Goal: Task Accomplishment & Management: Manage account settings

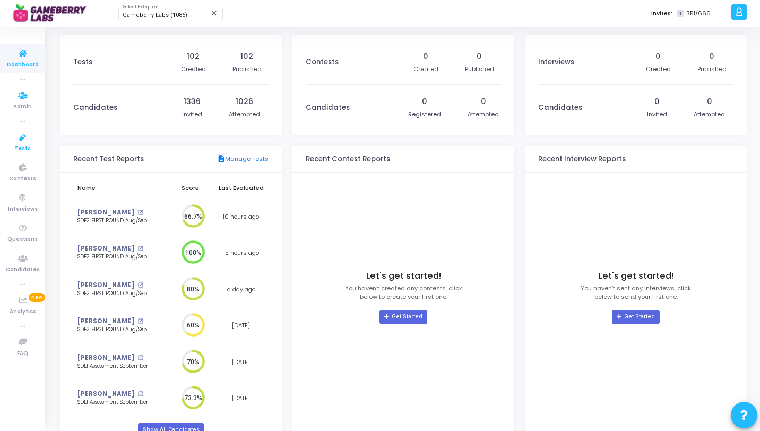
click at [18, 146] on span "Tests" at bounding box center [22, 148] width 16 height 9
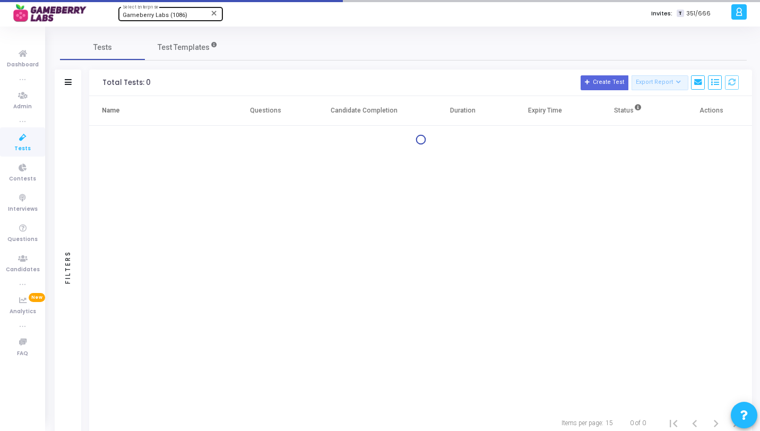
click at [175, 11] on div "Gameberry Labs (1086) Select Enterprise" at bounding box center [171, 13] width 96 height 16
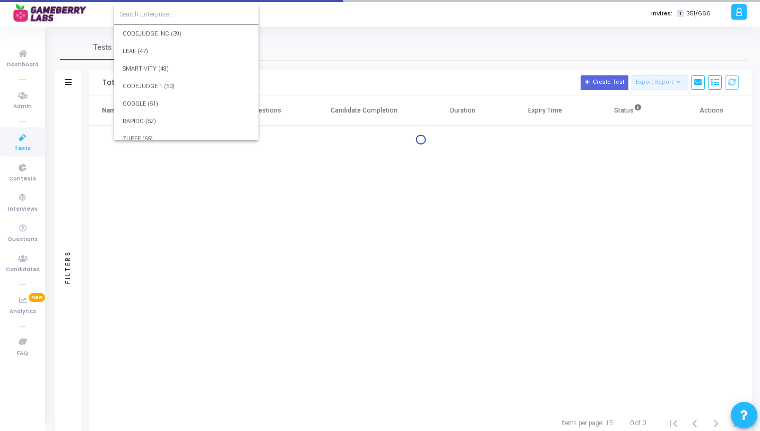
scroll to position [16387, 0]
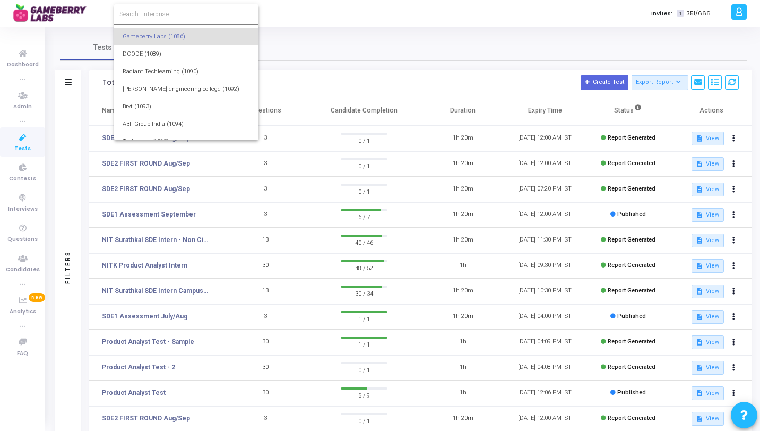
click at [174, 12] on input at bounding box center [186, 15] width 134 height 10
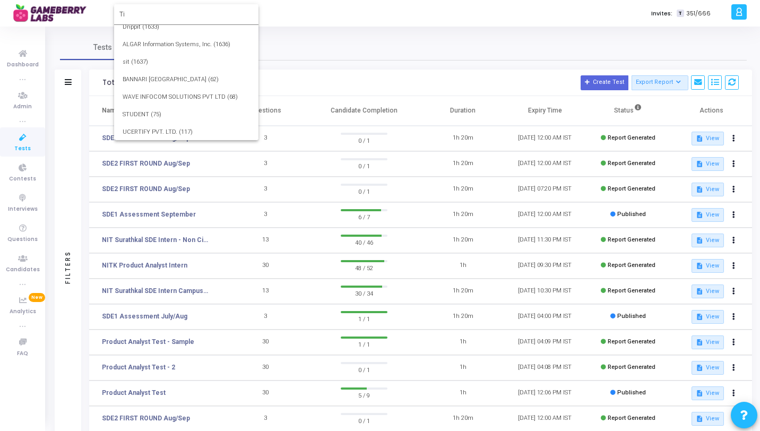
scroll to position [0, 0]
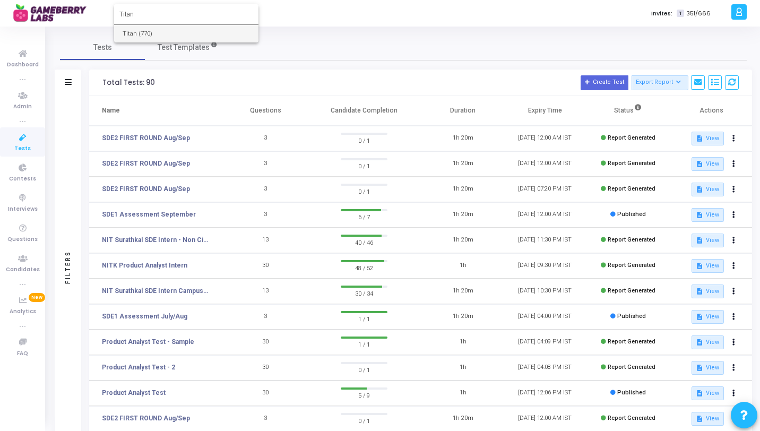
type input "Titan"
click at [178, 33] on span "Titan (770)" at bounding box center [186, 34] width 127 height 18
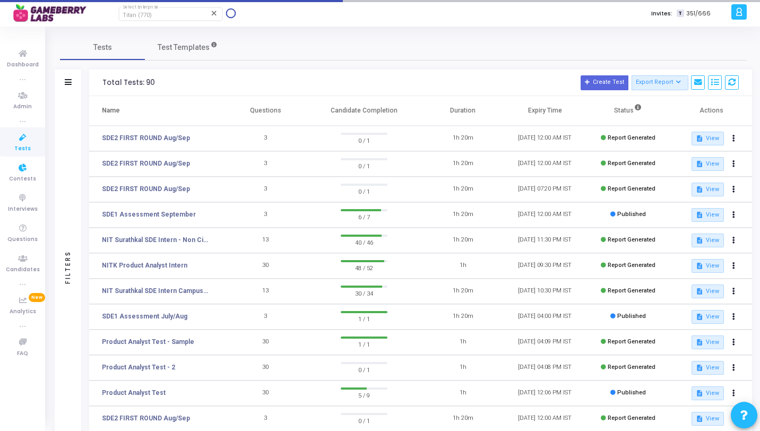
click at [21, 135] on icon at bounding box center [23, 137] width 22 height 13
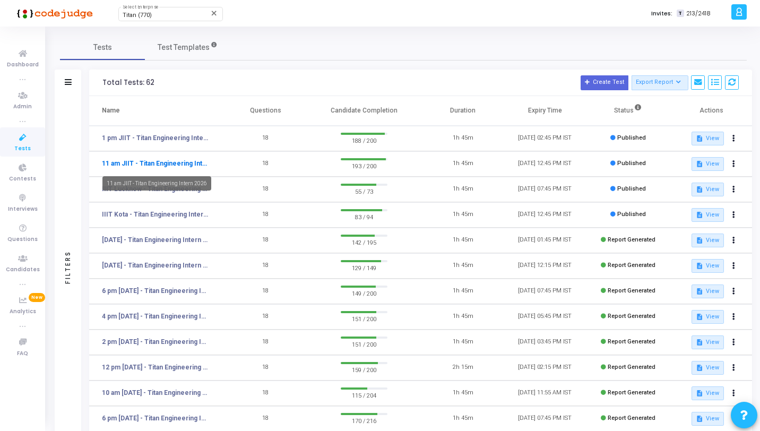
click at [177, 162] on link "11 am JIIT - Titan Engineering Intern 2026" at bounding box center [155, 164] width 106 height 10
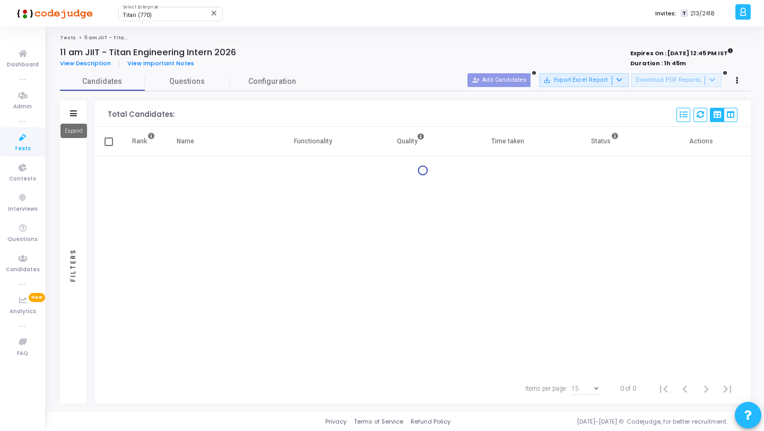
click at [72, 115] on icon at bounding box center [73, 113] width 7 height 6
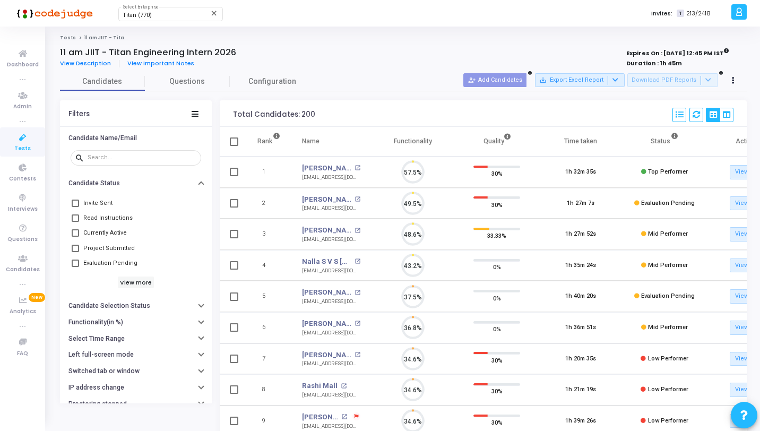
scroll to position [22, 27]
click at [194, 112] on icon at bounding box center [195, 114] width 7 height 6
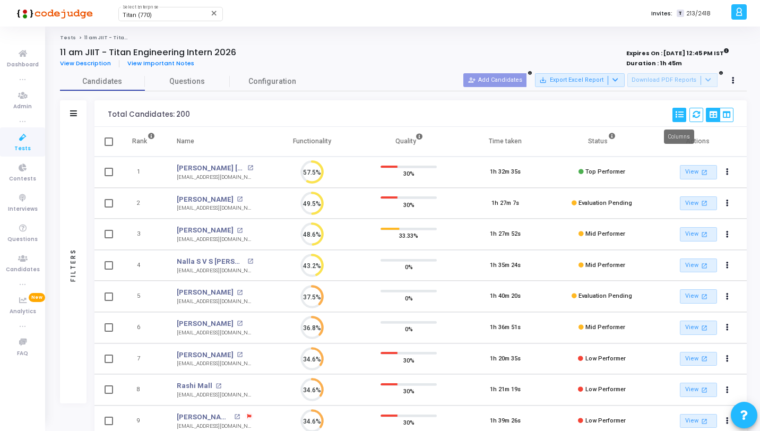
click at [678, 116] on icon at bounding box center [678, 114] width 7 height 7
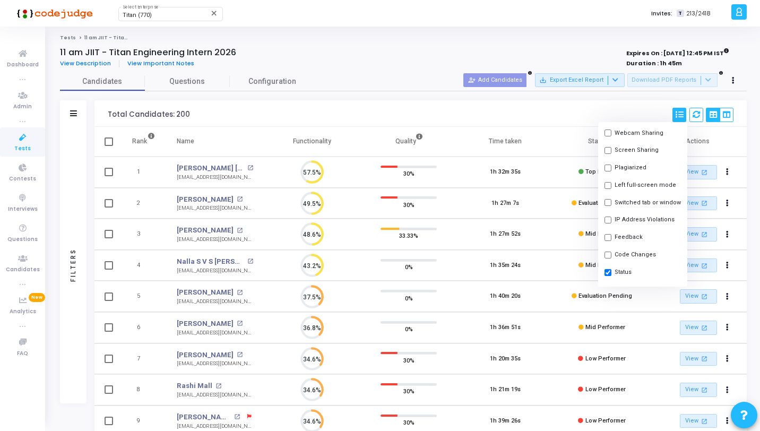
click at [620, 239] on button "Feedback" at bounding box center [642, 238] width 89 height 18
checkbox input "true"
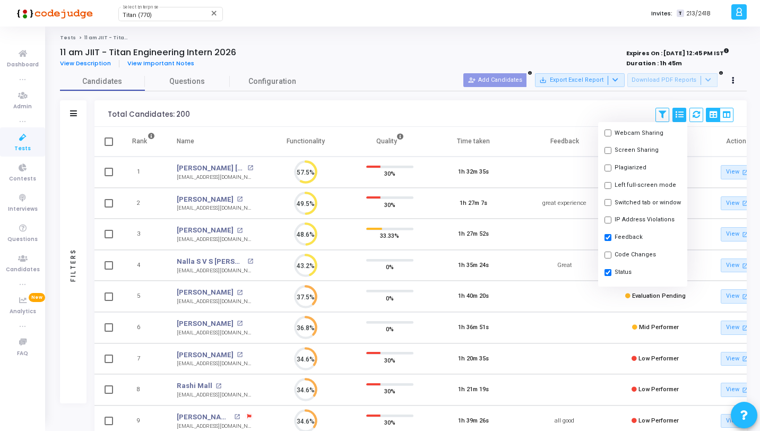
click at [529, 124] on div "Total Candidates: 200 Save View Delete View Select S No Name Questions Function…" at bounding box center [420, 113] width 652 height 27
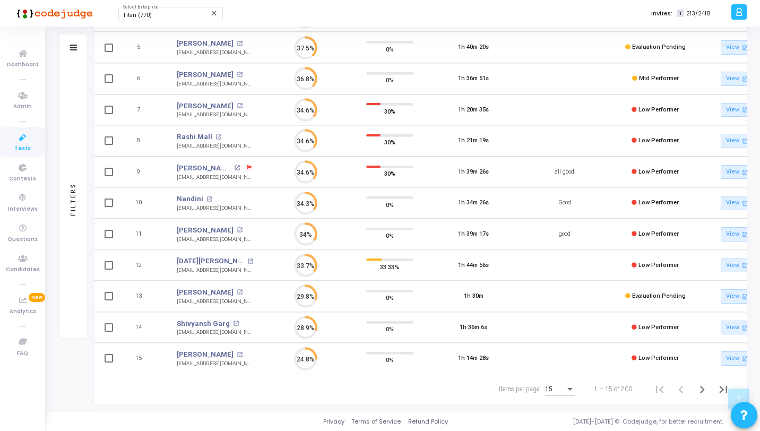
click at [552, 391] on span "15" at bounding box center [548, 388] width 7 height 7
click at [552, 391] on span "50" at bounding box center [560, 383] width 30 height 19
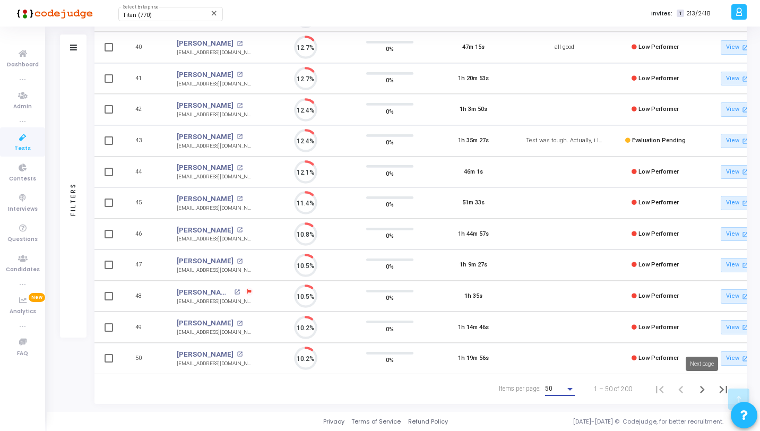
click at [701, 386] on icon "Next page" at bounding box center [702, 389] width 15 height 15
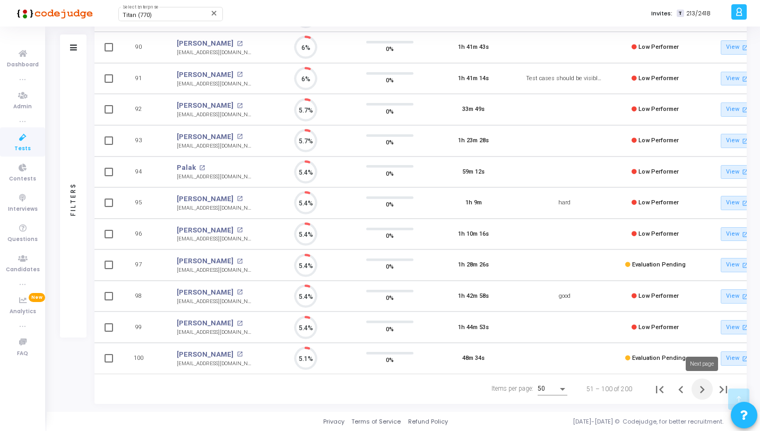
click at [695, 389] on icon "Next page" at bounding box center [702, 389] width 15 height 15
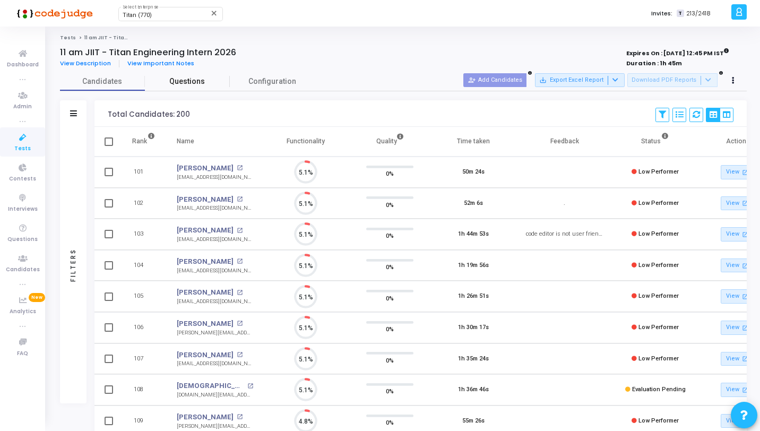
click at [180, 88] on link "Questions" at bounding box center [187, 81] width 85 height 19
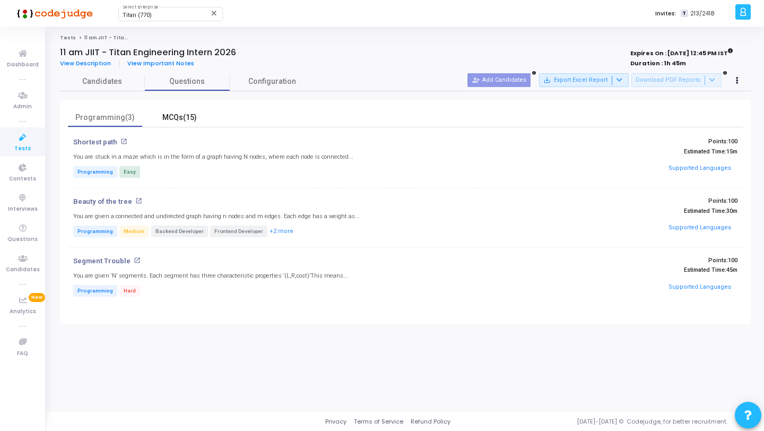
click at [160, 112] on div "MCQs(15)" at bounding box center [180, 117] width 62 height 11
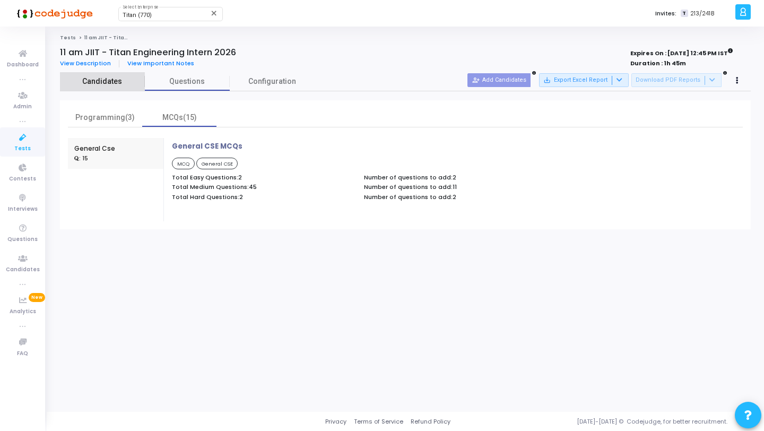
click at [108, 81] on span "Candidates" at bounding box center [102, 81] width 85 height 11
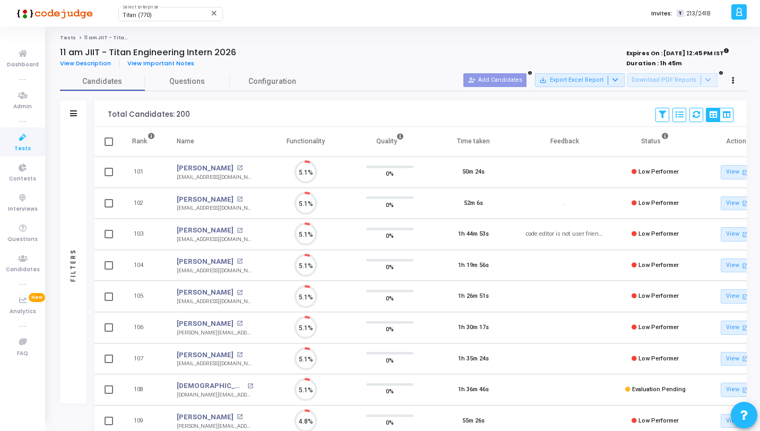
click at [18, 144] on span "Tests" at bounding box center [22, 148] width 16 height 9
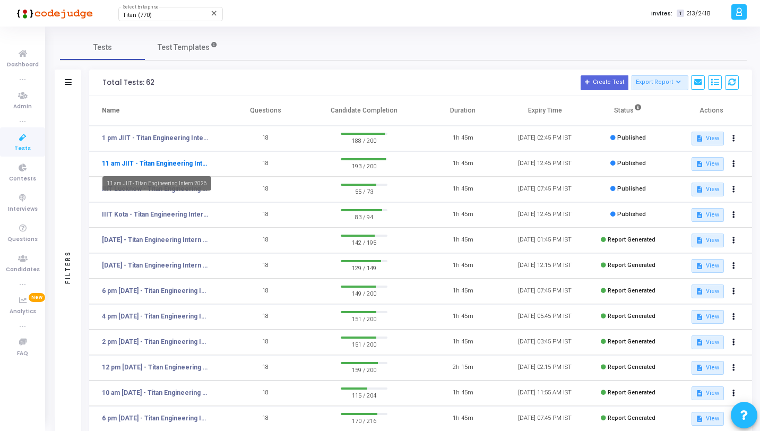
click at [177, 161] on link "11 am JIIT - Titan Engineering Intern 2026" at bounding box center [155, 164] width 106 height 10
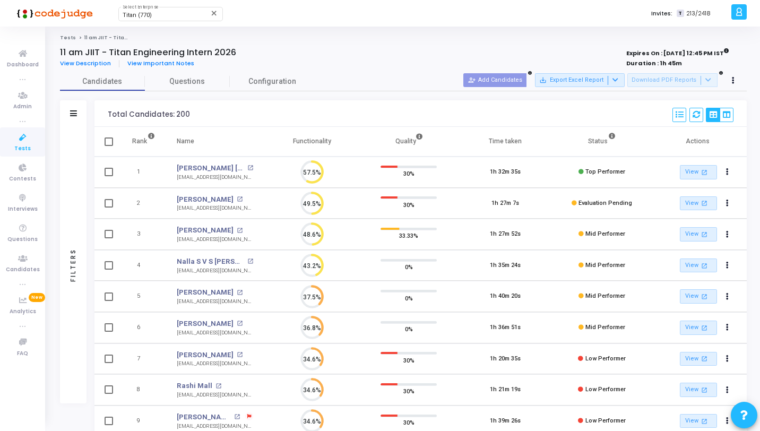
click at [69, 118] on div "Filters" at bounding box center [73, 113] width 27 height 27
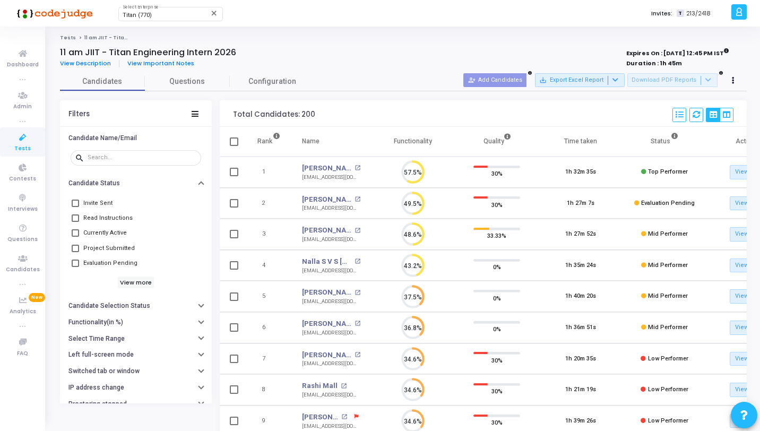
click at [102, 261] on span "Evaluation Pending" at bounding box center [110, 263] width 54 height 13
click at [75, 267] on input "Evaluation Pending" at bounding box center [75, 267] width 1 height 1
checkbox input "true"
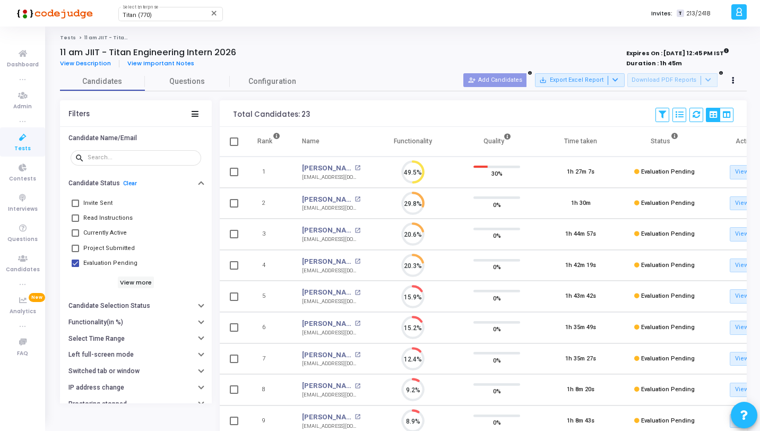
click at [22, 141] on icon at bounding box center [23, 137] width 22 height 13
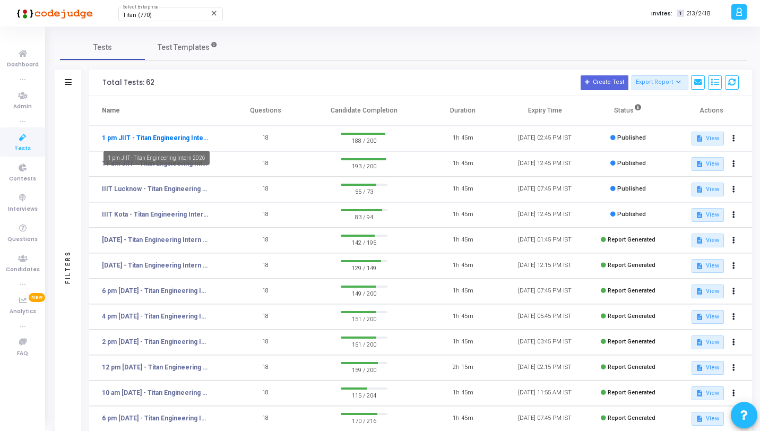
click at [117, 141] on link "1 pm JIIT - Titan Engineering Intern 2026" at bounding box center [155, 138] width 106 height 10
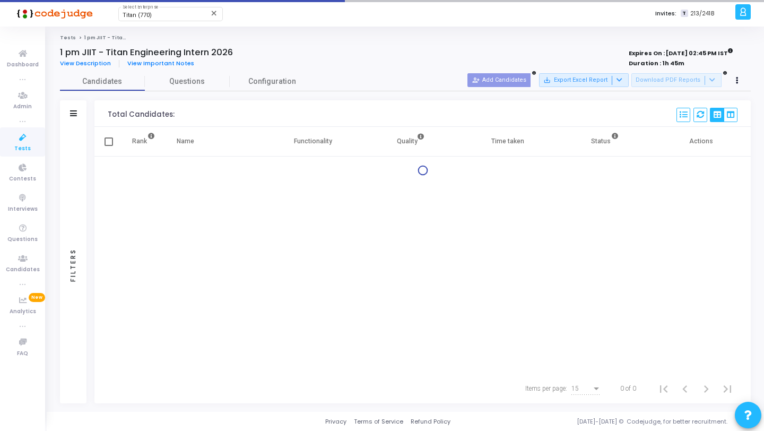
click at [73, 144] on div "Filters" at bounding box center [73, 265] width 27 height 276
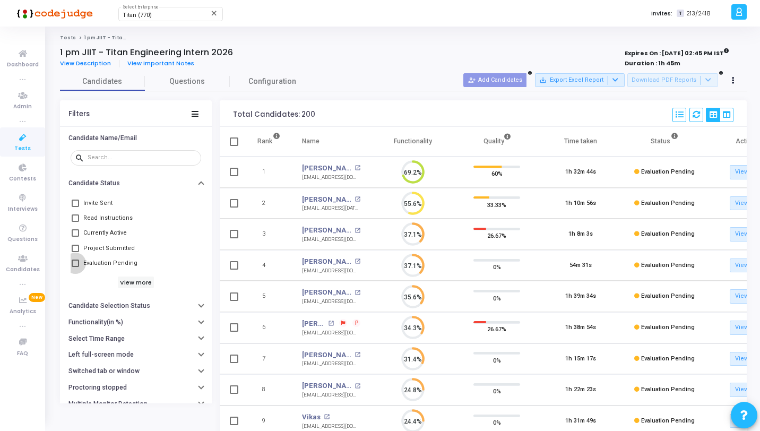
click at [94, 258] on span "Evaluation Pending" at bounding box center [110, 263] width 54 height 13
click at [75, 267] on input "Evaluation Pending" at bounding box center [75, 267] width 1 height 1
click at [125, 181] on link "Clear" at bounding box center [130, 183] width 14 height 7
checkbox input "false"
click at [24, 137] on icon at bounding box center [23, 137] width 22 height 13
